Goal: Navigation & Orientation: Understand site structure

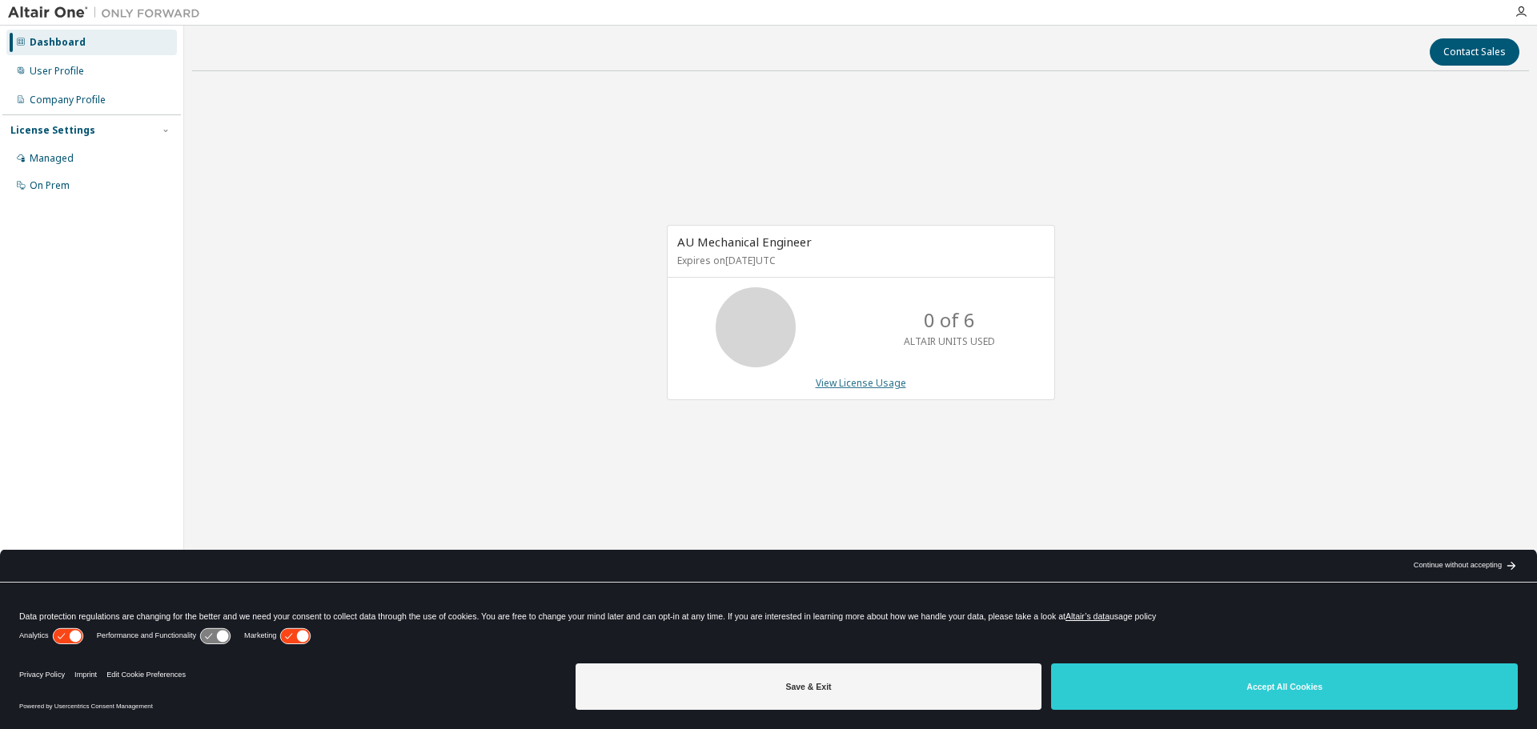
click at [879, 383] on link "View License Usage" at bounding box center [861, 383] width 90 height 14
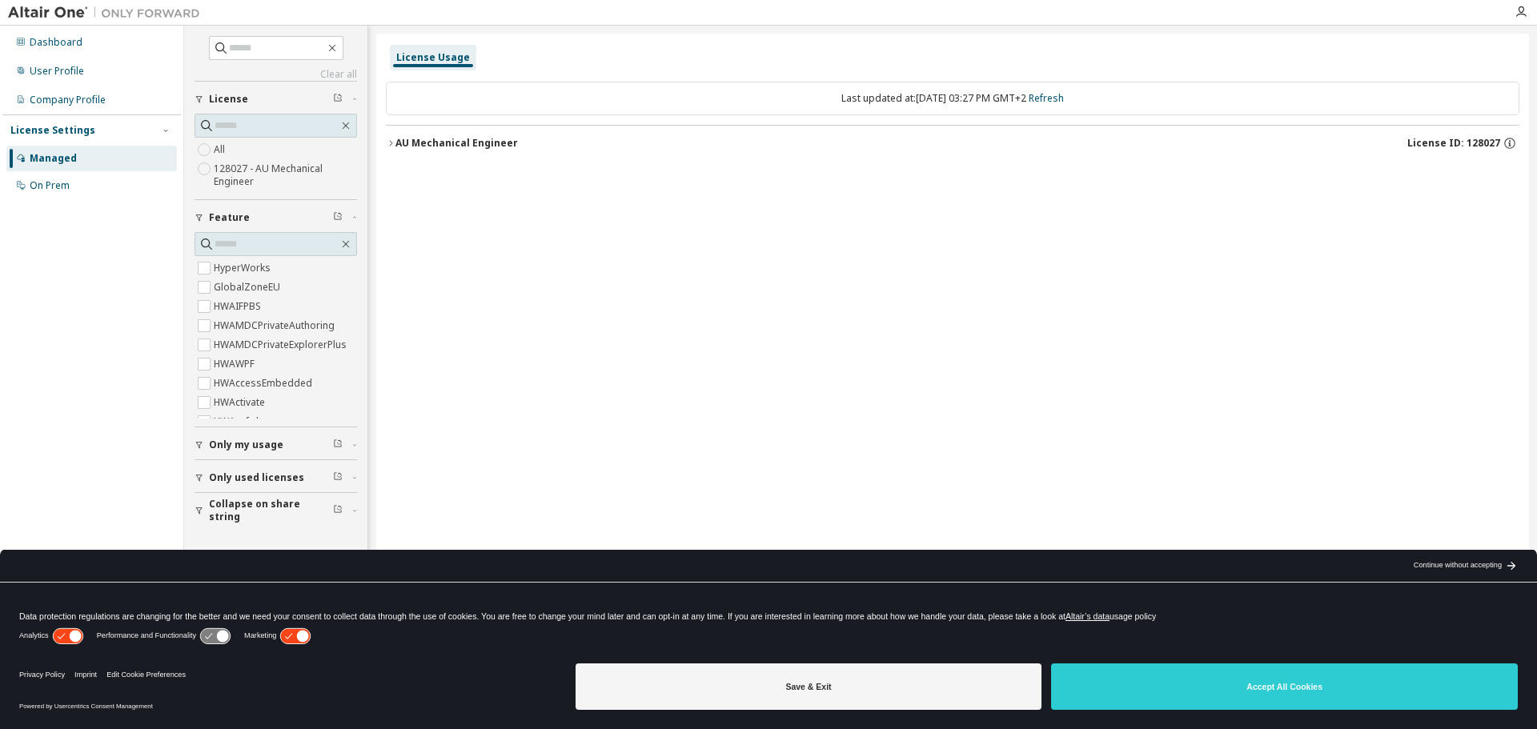
click at [391, 143] on icon "button" at bounding box center [391, 143] width 10 height 10
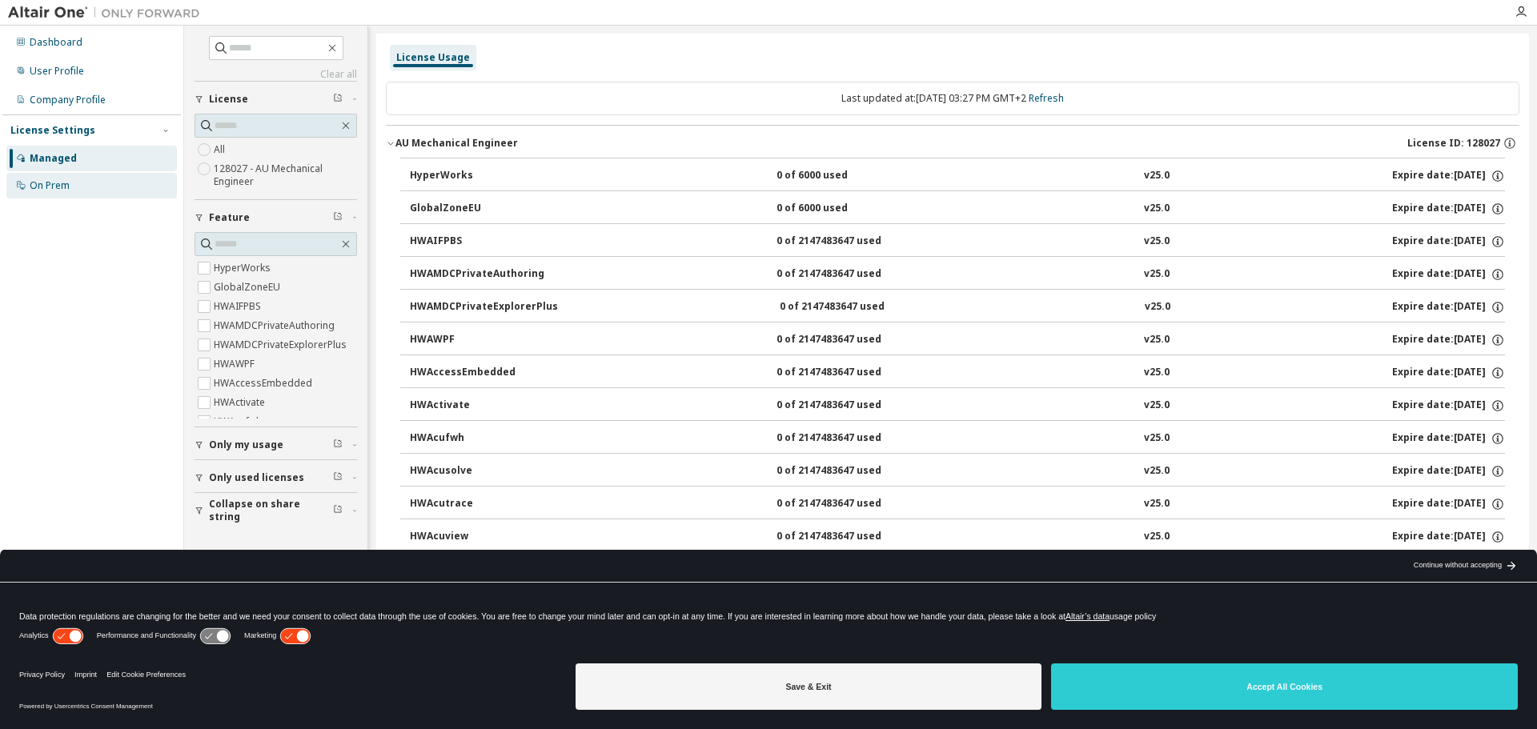
click at [53, 180] on div "On Prem" at bounding box center [50, 185] width 40 height 13
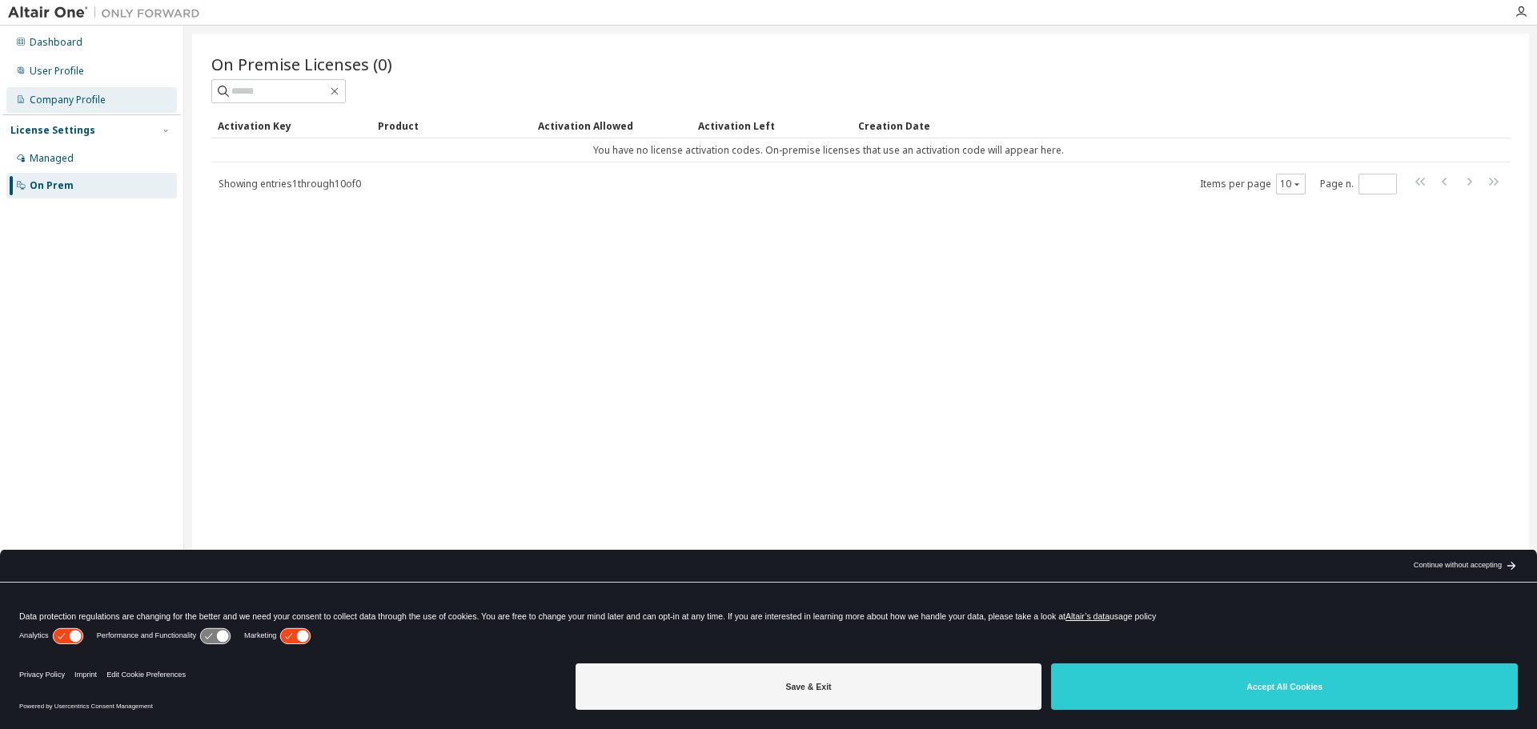
click at [44, 96] on div "Company Profile" at bounding box center [68, 100] width 76 height 13
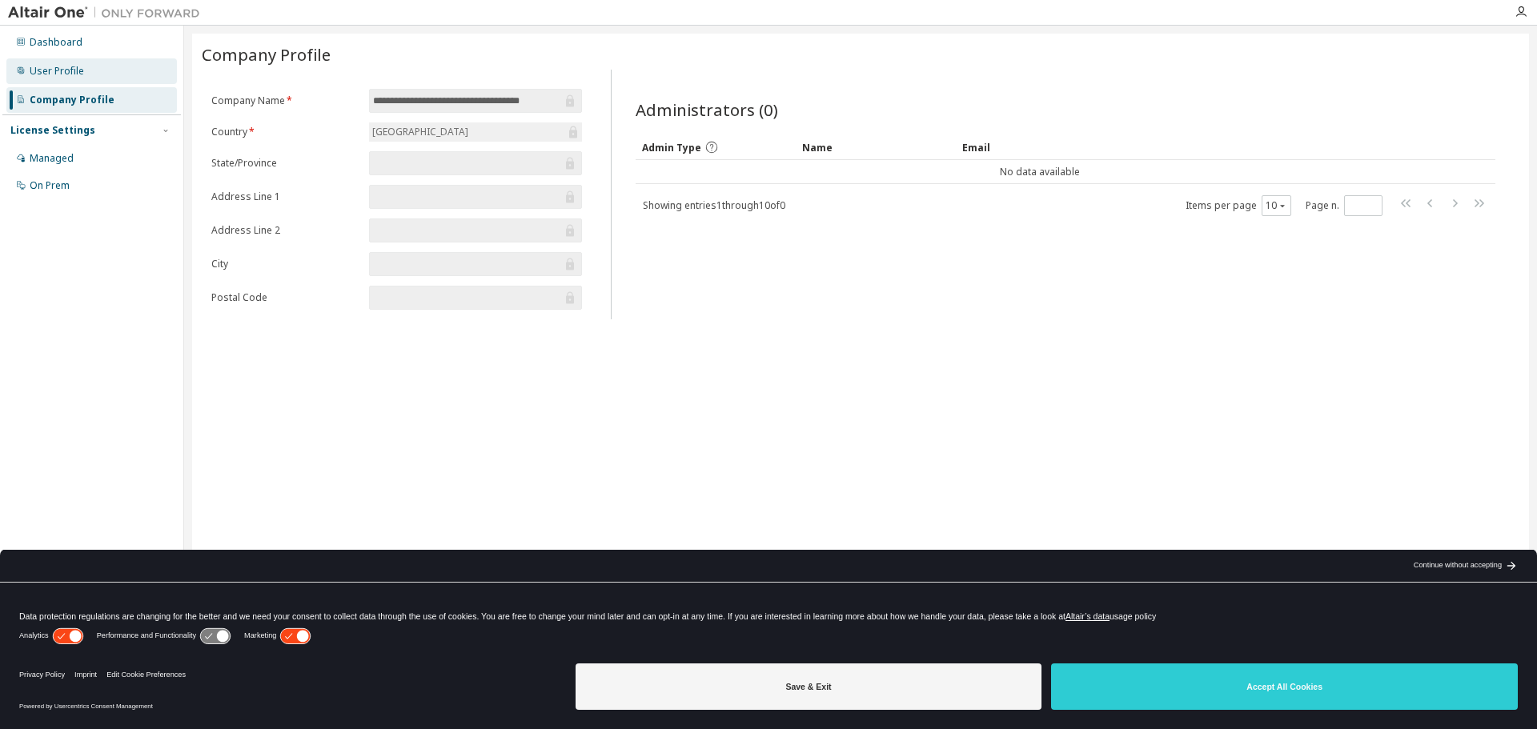
click at [72, 74] on div "User Profile" at bounding box center [57, 71] width 54 height 13
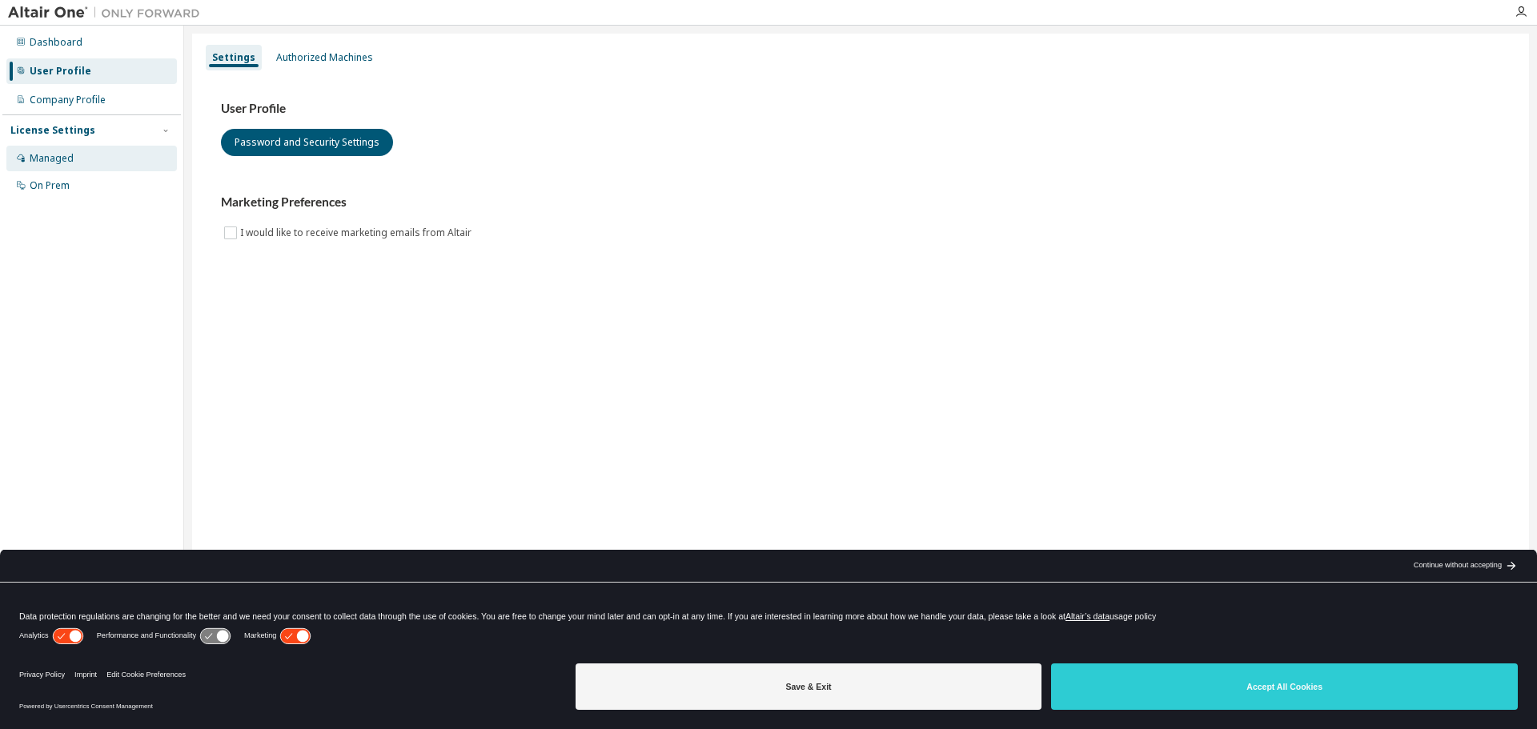
click at [59, 152] on div "Managed" at bounding box center [52, 158] width 44 height 13
